Goal: Transaction & Acquisition: Purchase product/service

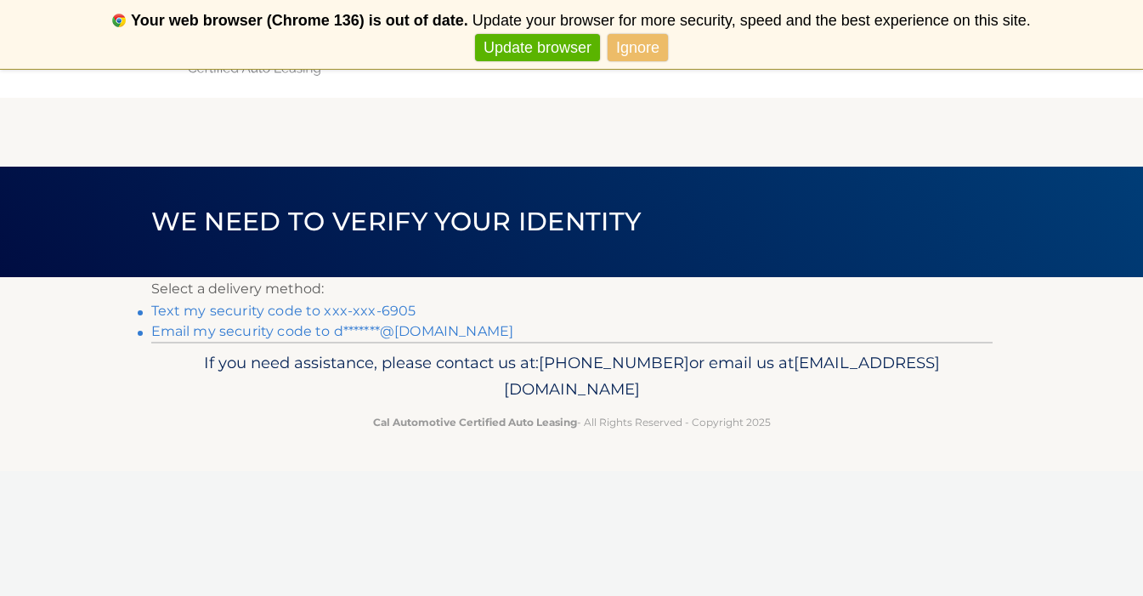
click at [253, 313] on link "Text my security code to xxx-xxx-6905" at bounding box center [283, 311] width 265 height 16
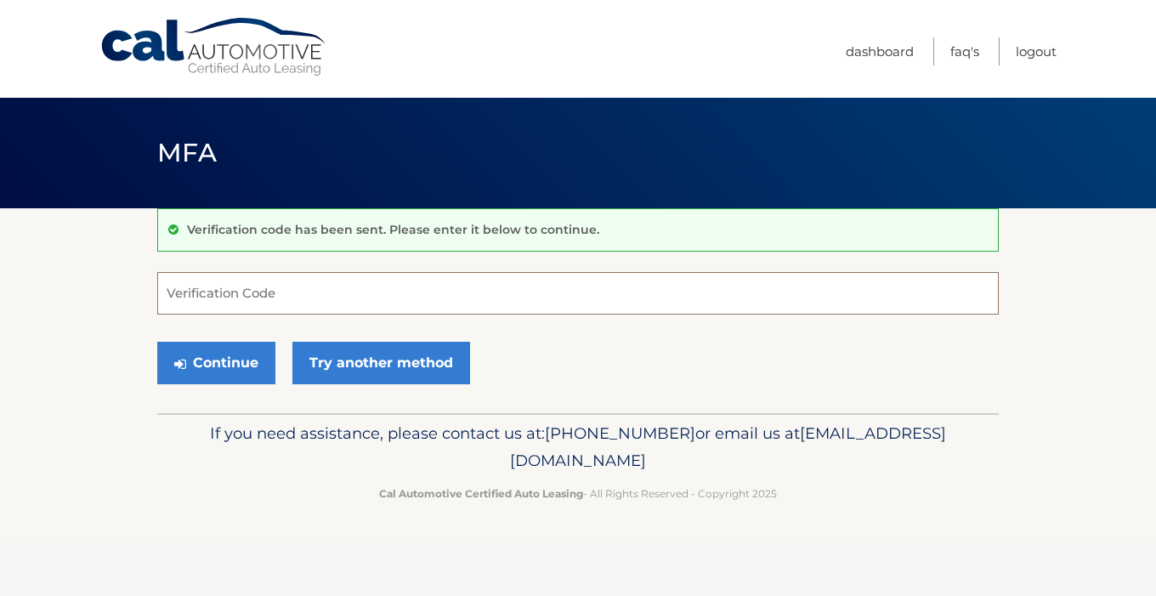
click at [203, 294] on input "Verification Code" at bounding box center [578, 293] width 842 height 43
type input "2"
type input "008725"
click at [226, 369] on button "Continue" at bounding box center [216, 363] width 118 height 43
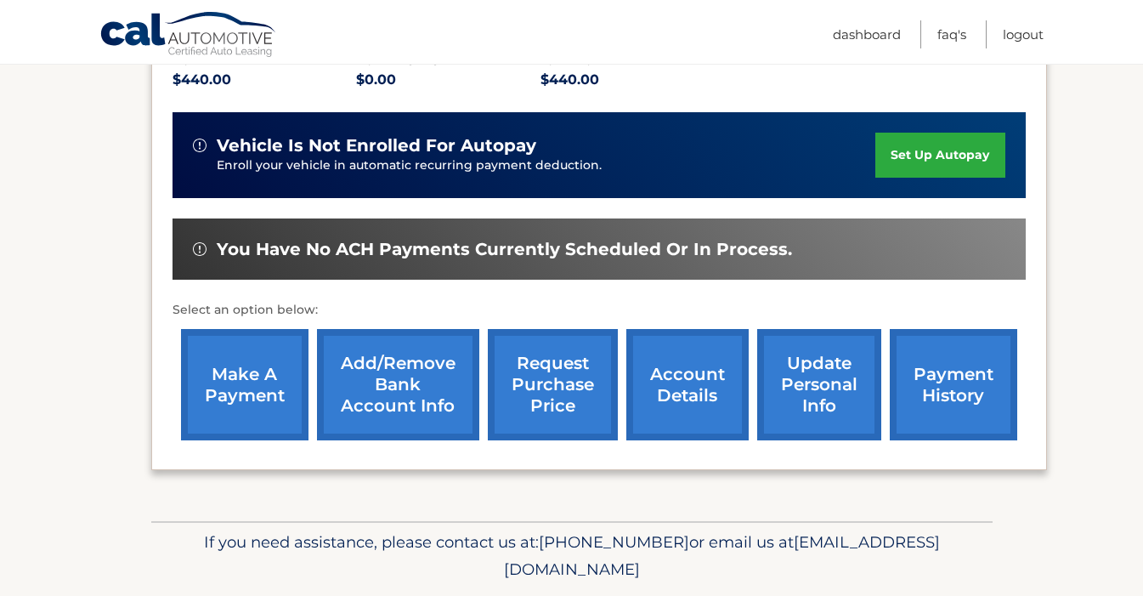
scroll to position [434, 0]
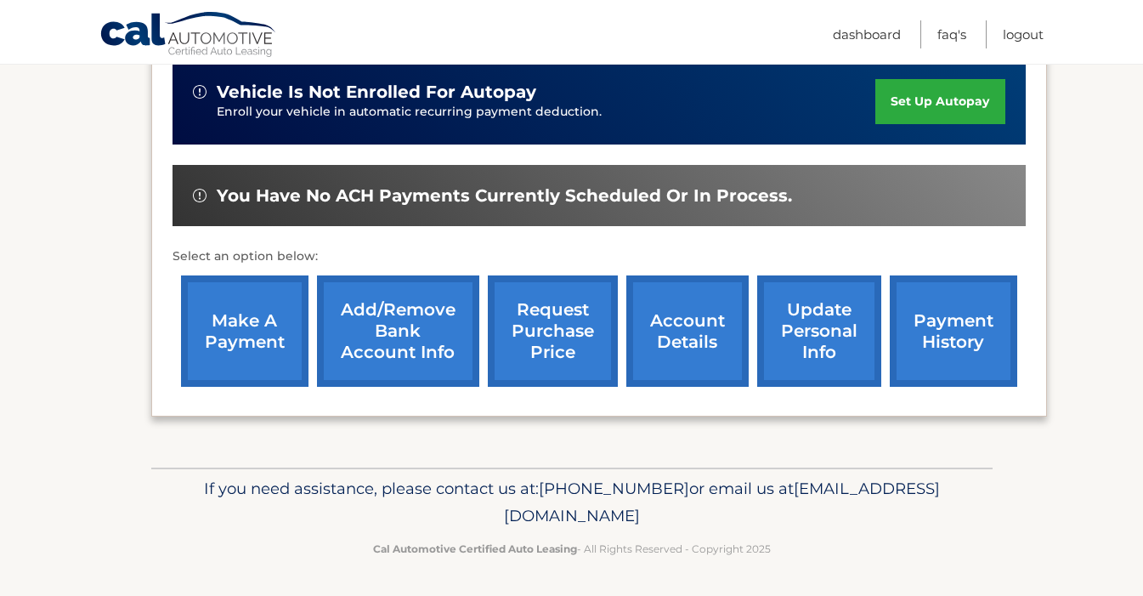
click at [230, 329] on link "make a payment" at bounding box center [245, 330] width 128 height 111
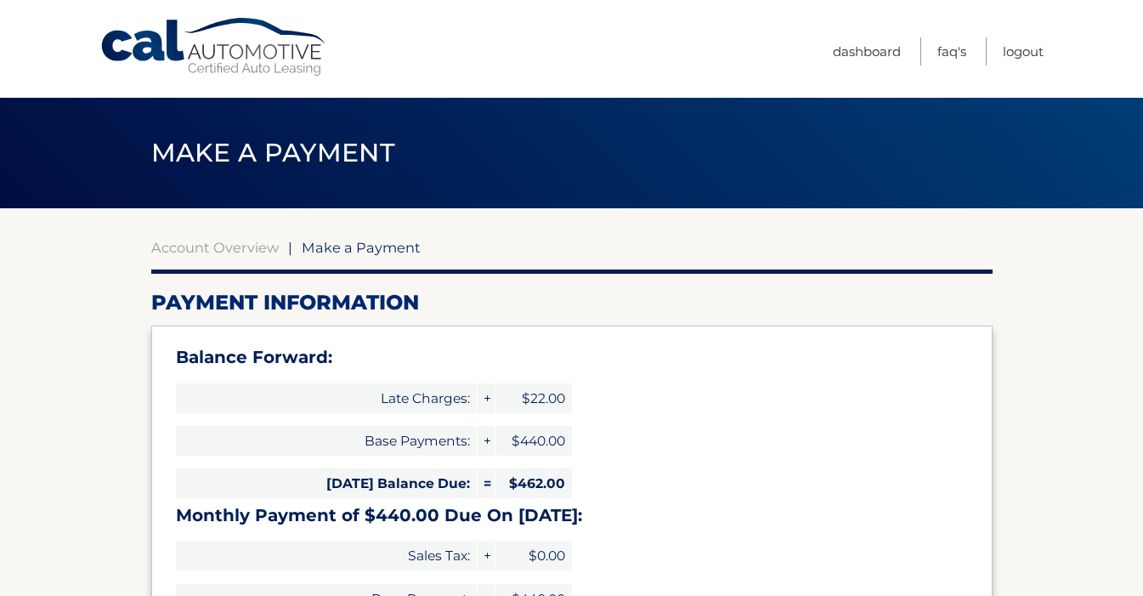
select select "MGZmYzFlMDQtODg2OS00YWFhLWIwMTEtNmRhYzAzMjE1Mjdl"
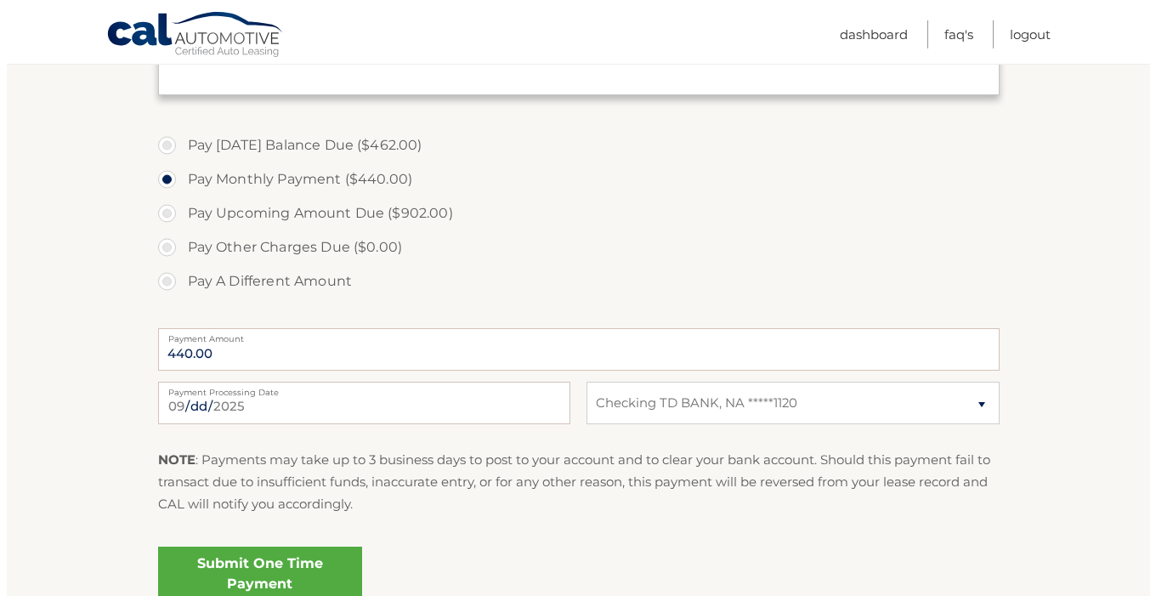
scroll to position [592, 0]
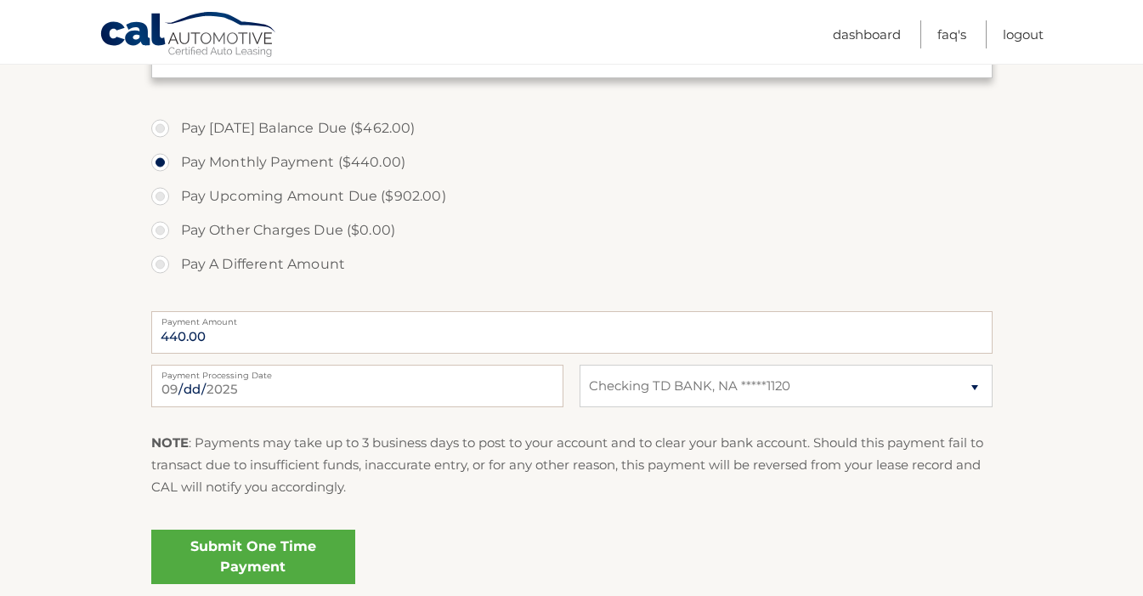
click at [162, 126] on label "Pay Today's Balance Due ($462.00)" at bounding box center [572, 128] width 842 height 34
click at [162, 126] on input "Pay Today's Balance Due ($462.00)" at bounding box center [166, 124] width 17 height 27
radio input "true"
type input "462.00"
click at [269, 556] on link "Submit One Time Payment" at bounding box center [253, 557] width 204 height 54
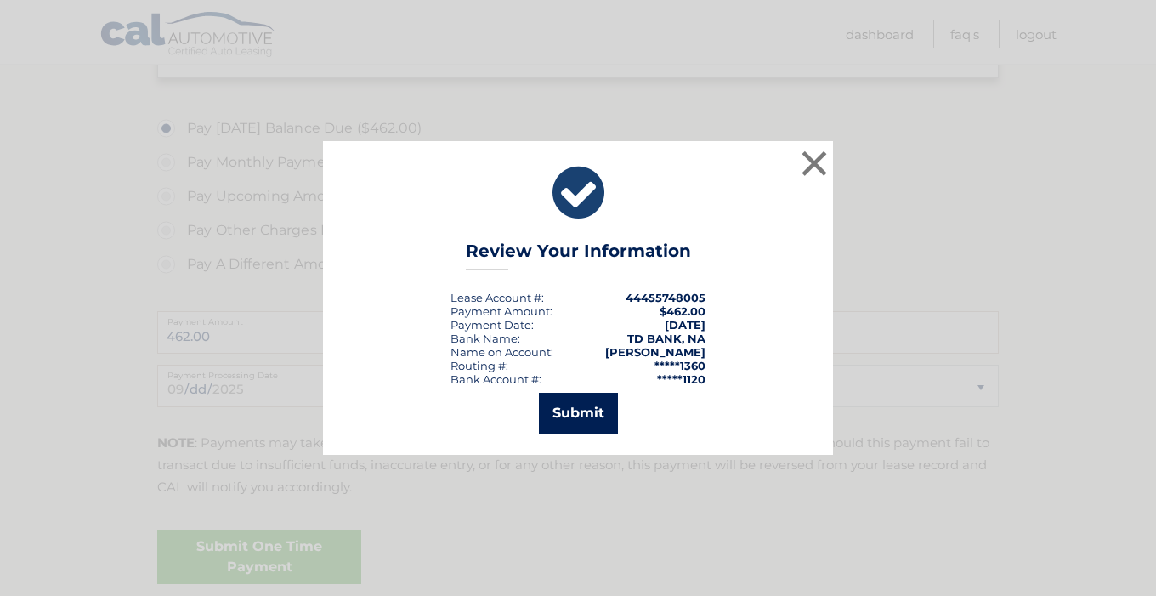
click at [578, 424] on button "Submit" at bounding box center [578, 413] width 79 height 41
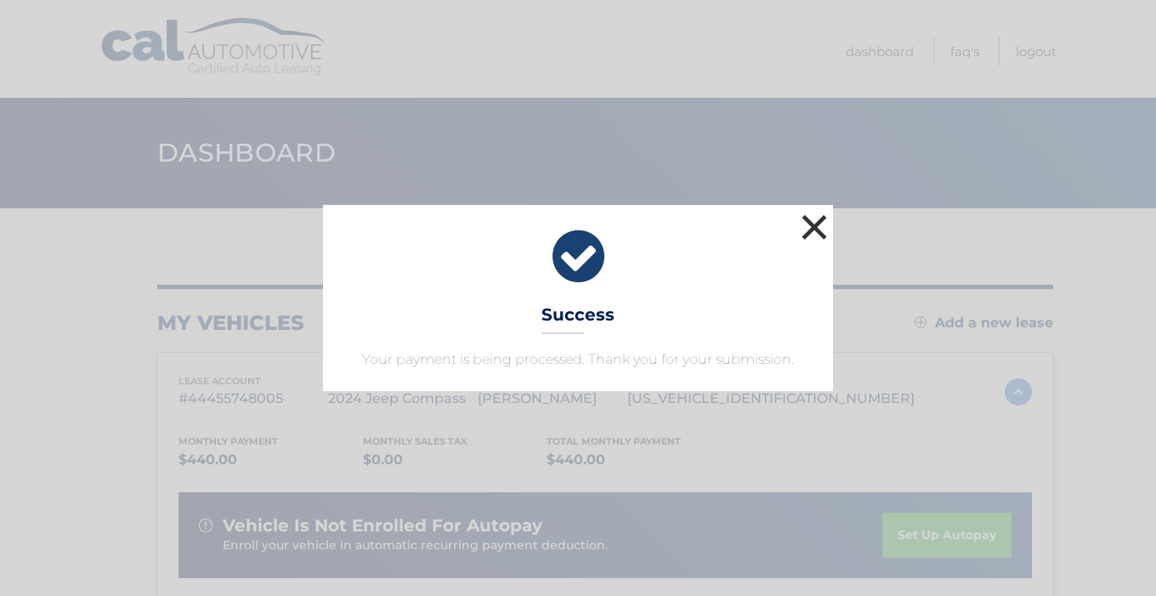
click at [816, 227] on button "×" at bounding box center [814, 227] width 34 height 34
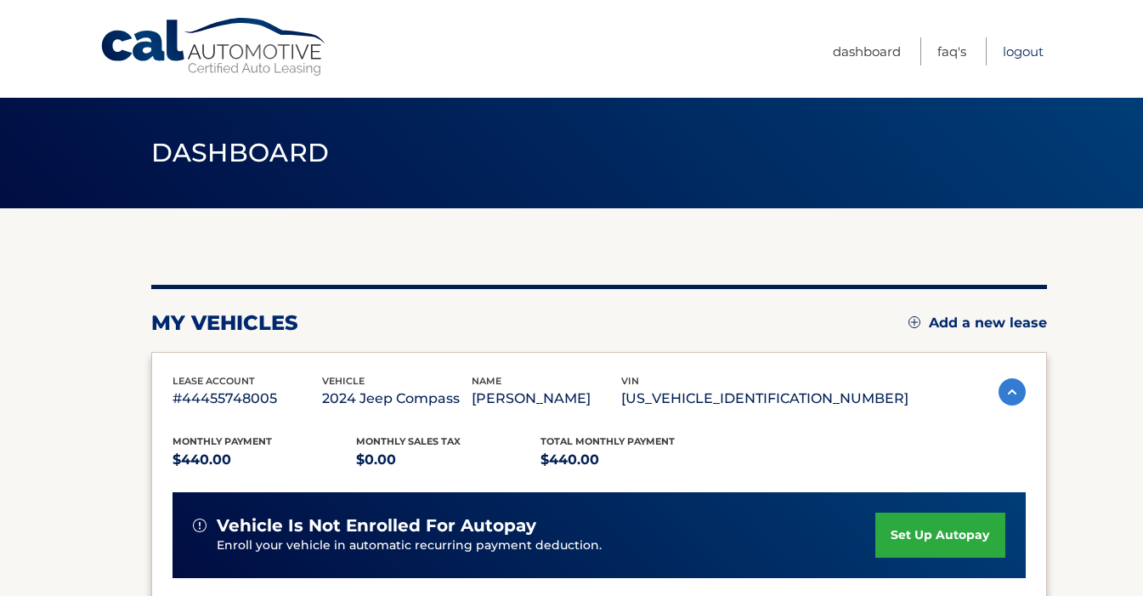
click at [1023, 53] on link "Logout" at bounding box center [1023, 51] width 41 height 28
